Goal: Task Accomplishment & Management: Manage account settings

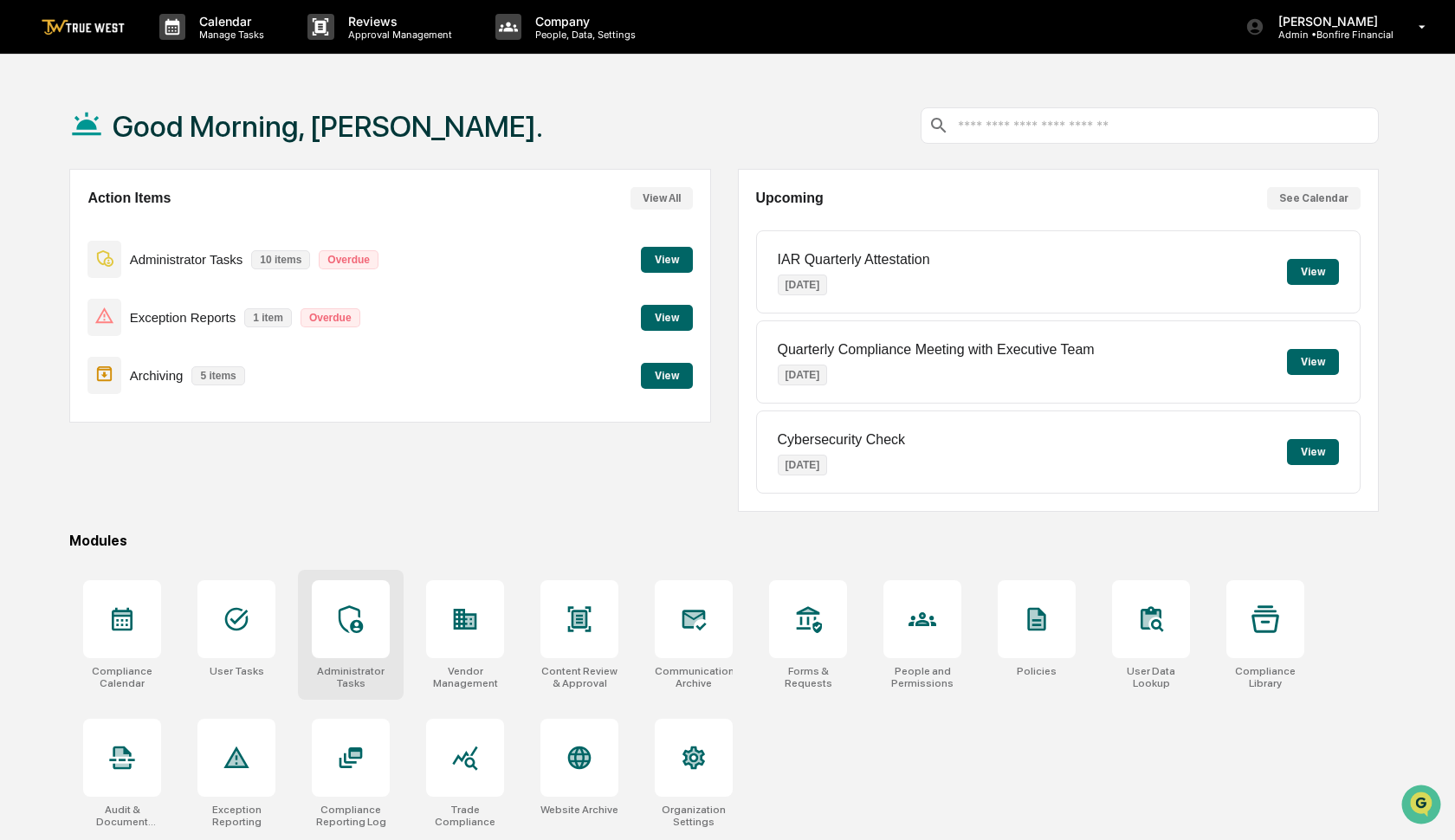
click at [362, 633] on div at bounding box center [350, 618] width 27 height 27
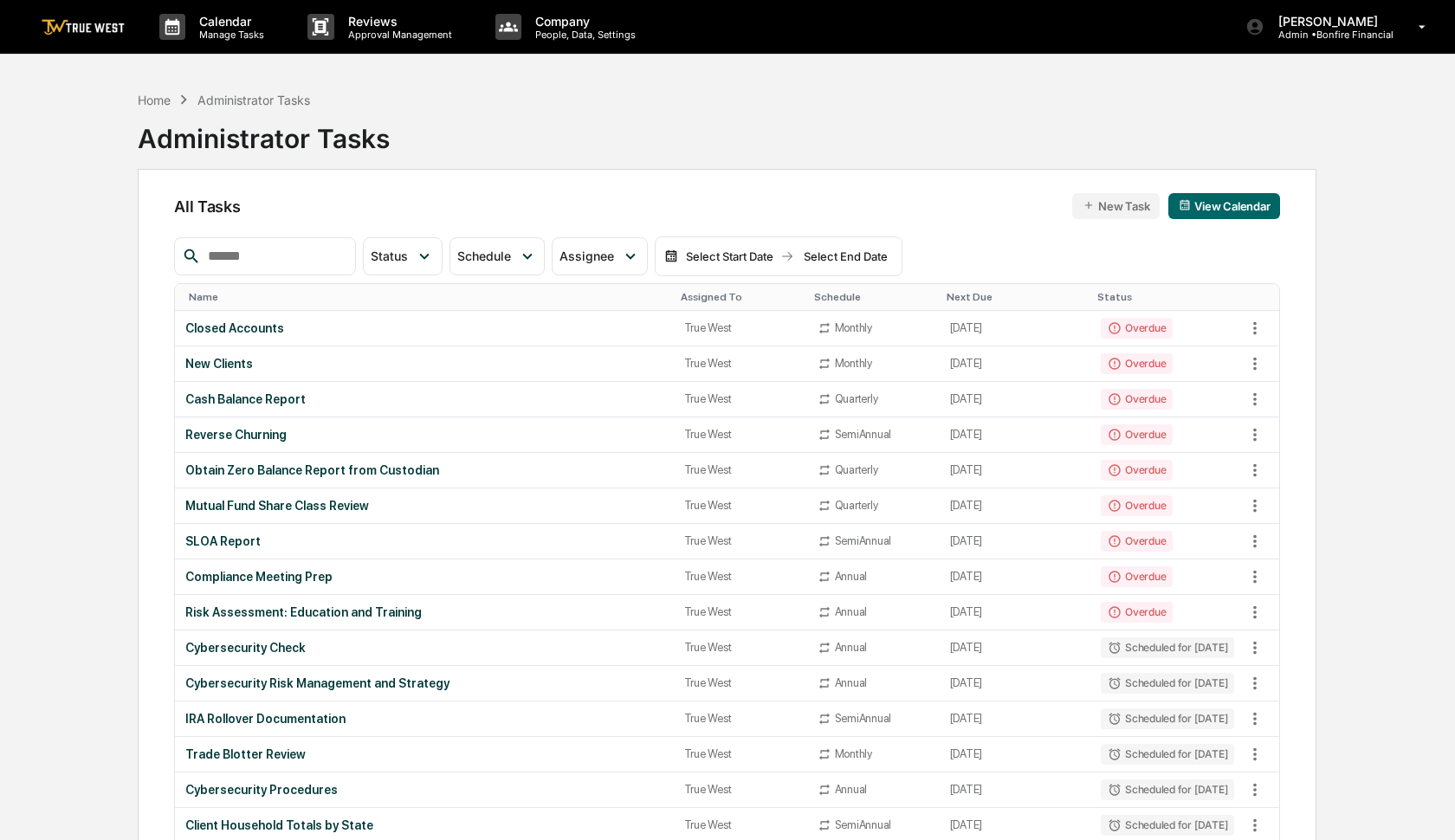
click at [272, 266] on input "text" at bounding box center [274, 256] width 147 height 22
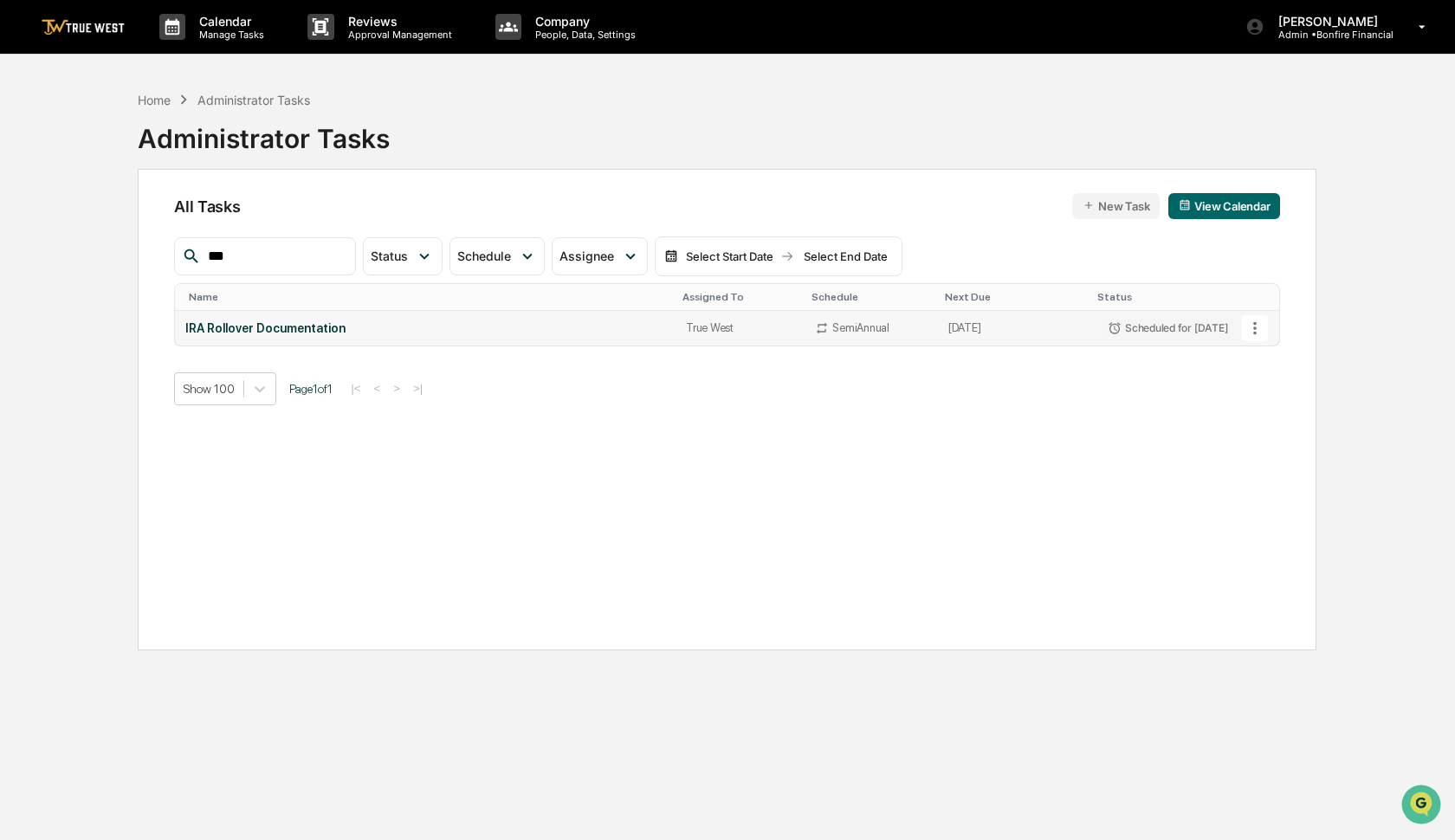
type input "***"
click at [1256, 328] on icon at bounding box center [1255, 327] width 4 height 13
click at [1264, 419] on img at bounding box center [1264, 422] width 14 height 14
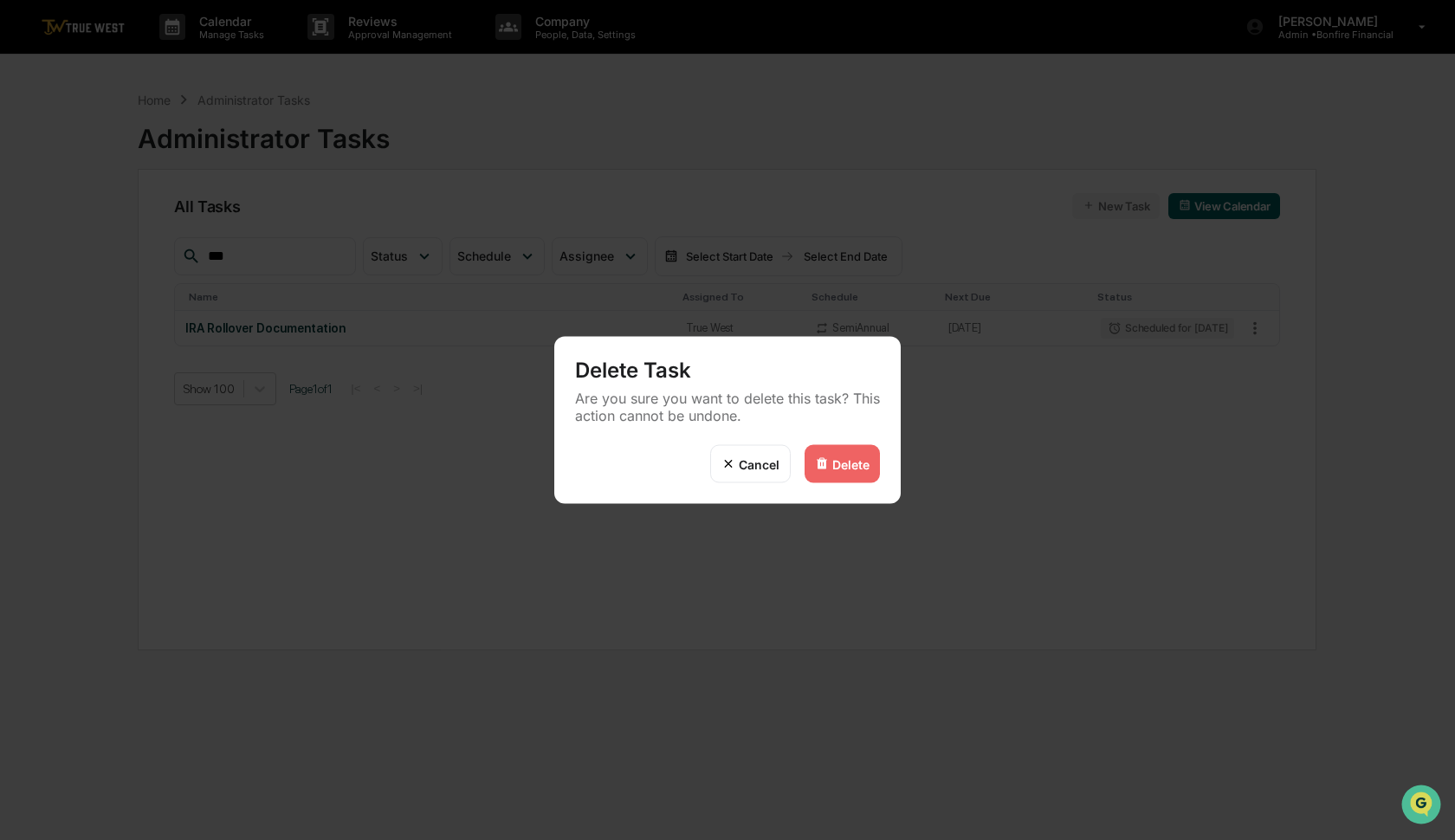
click at [852, 462] on div "Delete" at bounding box center [851, 463] width 37 height 15
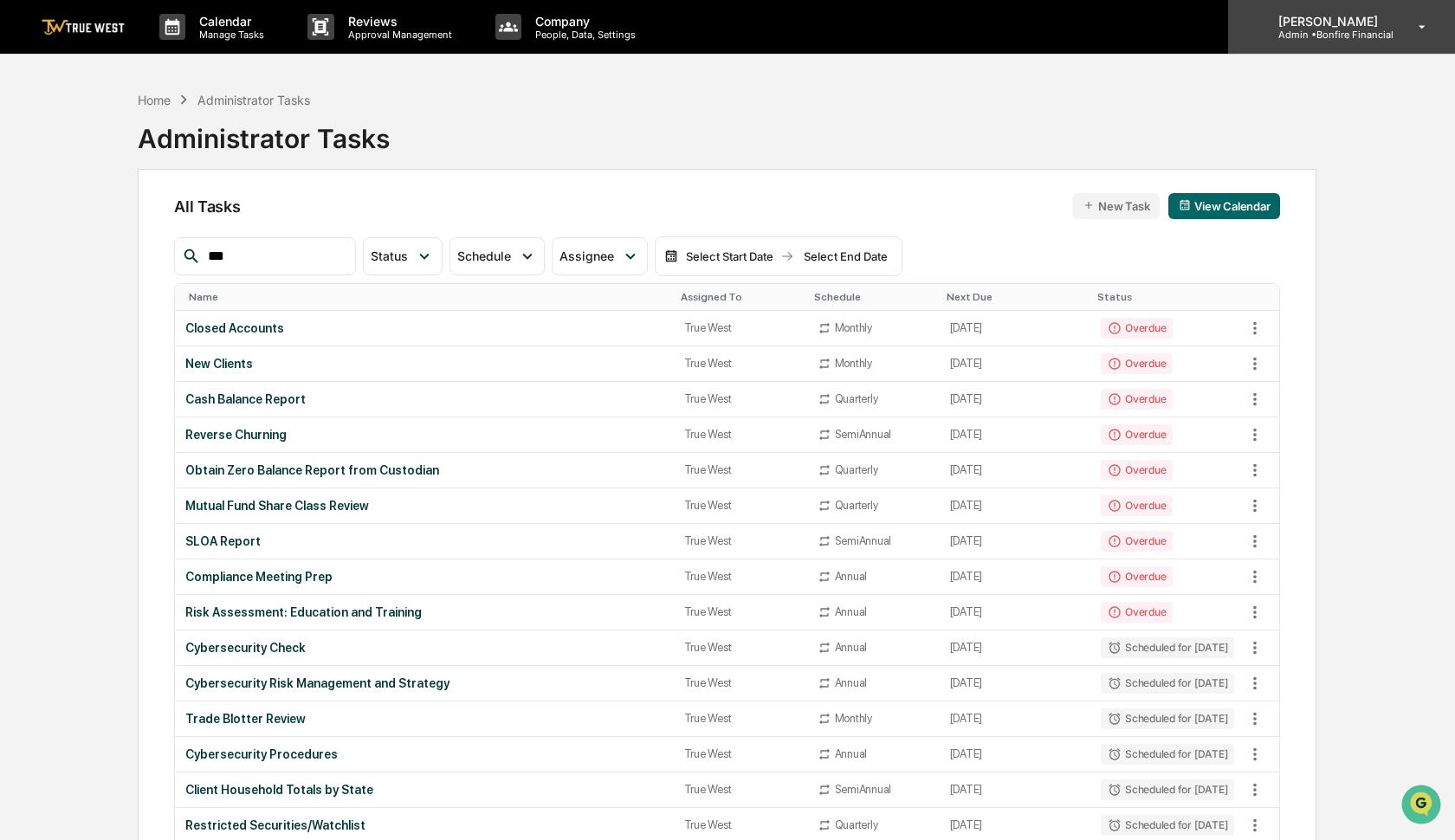
click at [1334, 40] on p "Admin • Bonfire Financial" at bounding box center [1329, 34] width 129 height 12
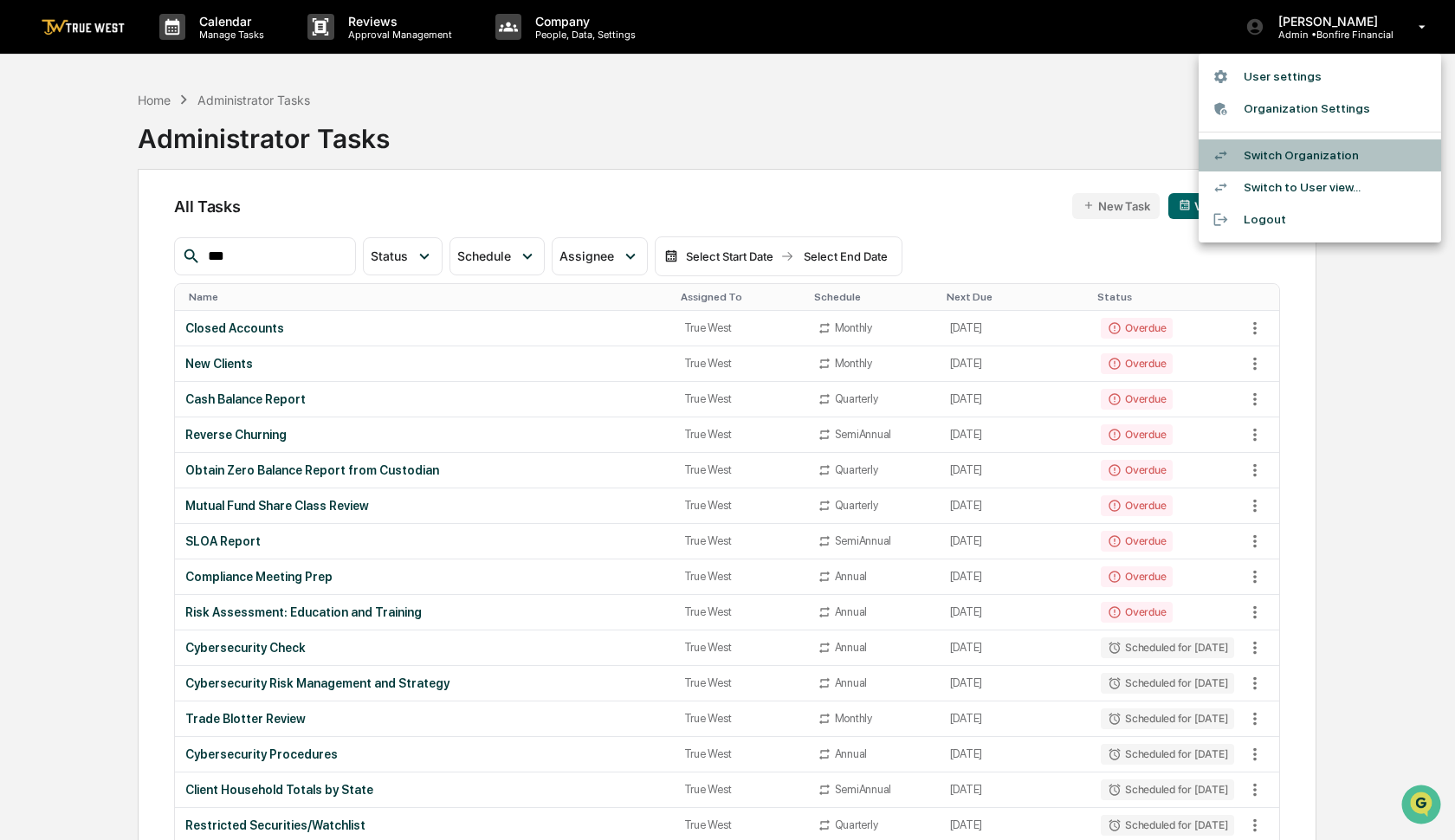
click at [1323, 153] on li "Switch Organization" at bounding box center [1319, 155] width 242 height 32
